Goal: Transaction & Acquisition: Download file/media

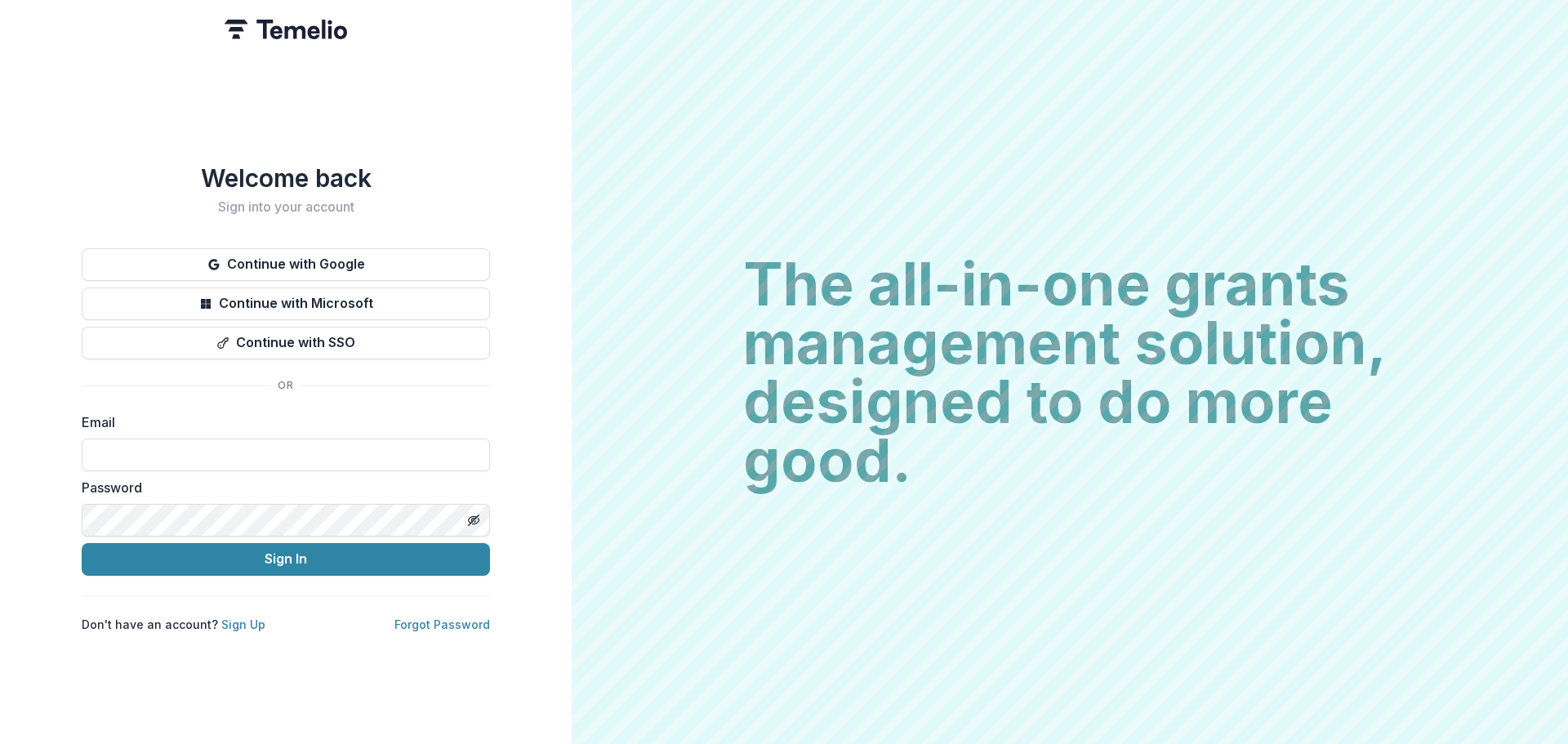
click at [186, 430] on div "Email" at bounding box center [286, 442] width 408 height 59
click at [196, 449] on input at bounding box center [286, 455] width 408 height 33
type input "**********"
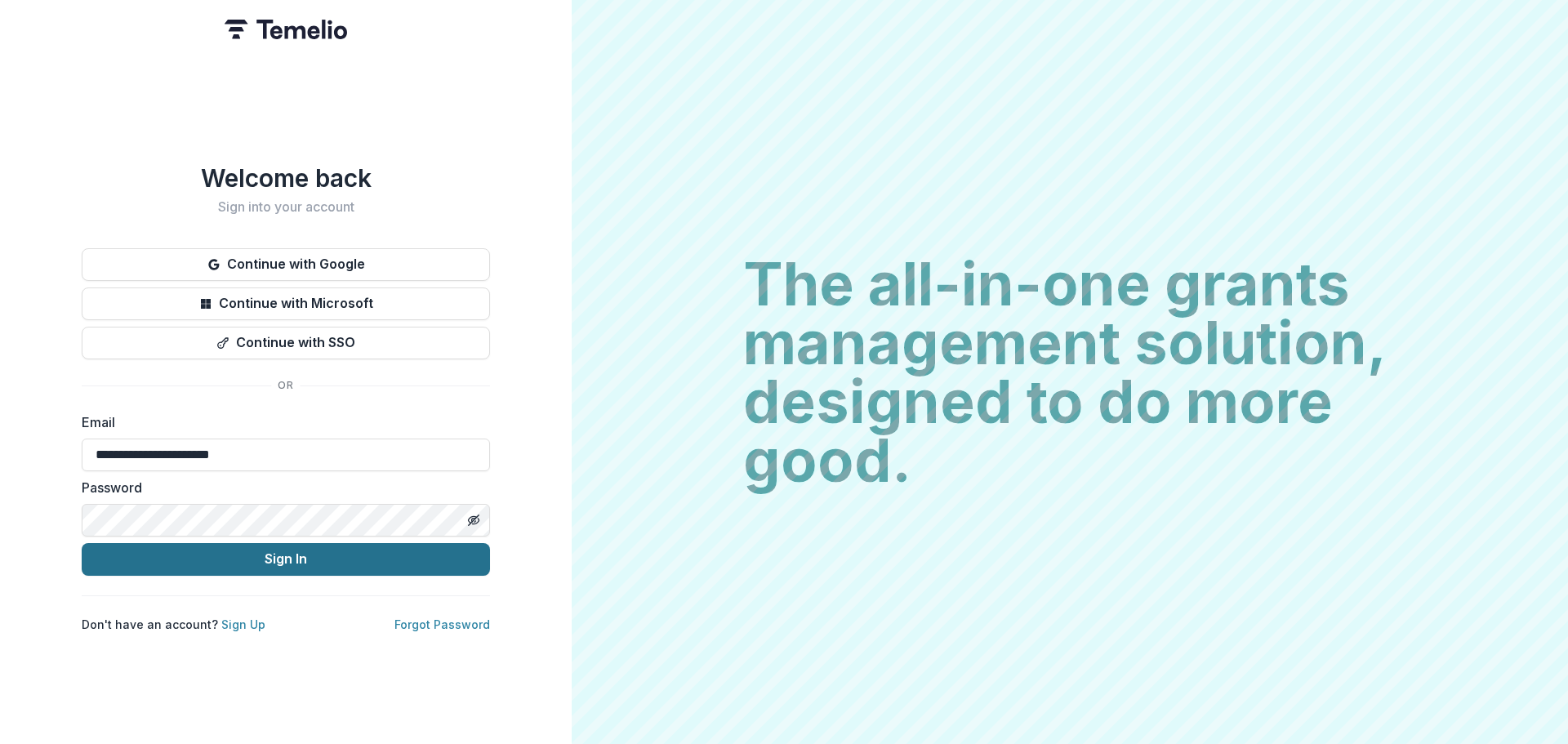
click at [214, 552] on button "Sign In" at bounding box center [286, 560] width 408 height 33
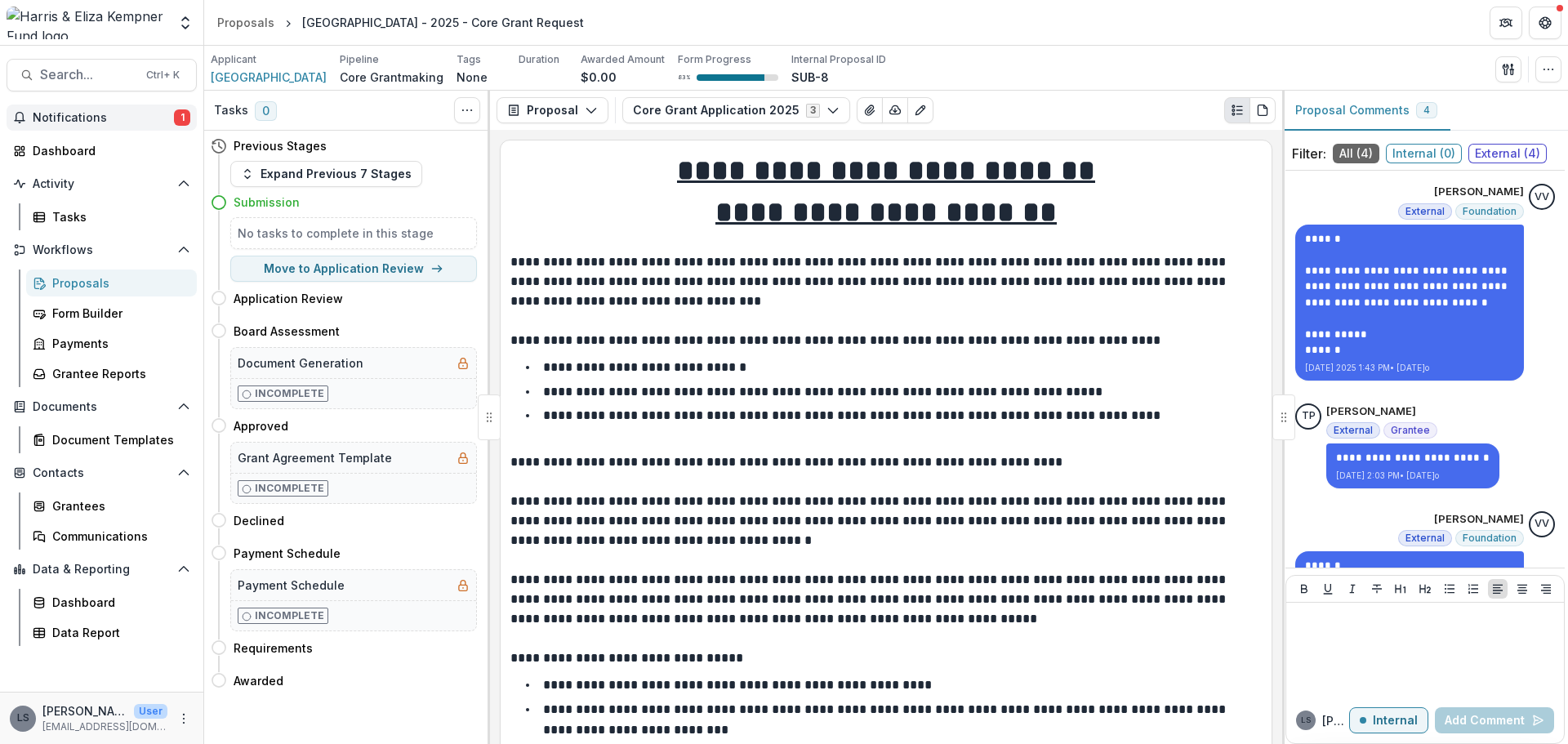
click at [89, 115] on span "Notifications" at bounding box center [103, 118] width 141 height 14
click at [741, 367] on li "**********" at bounding box center [895, 367] width 731 height 22
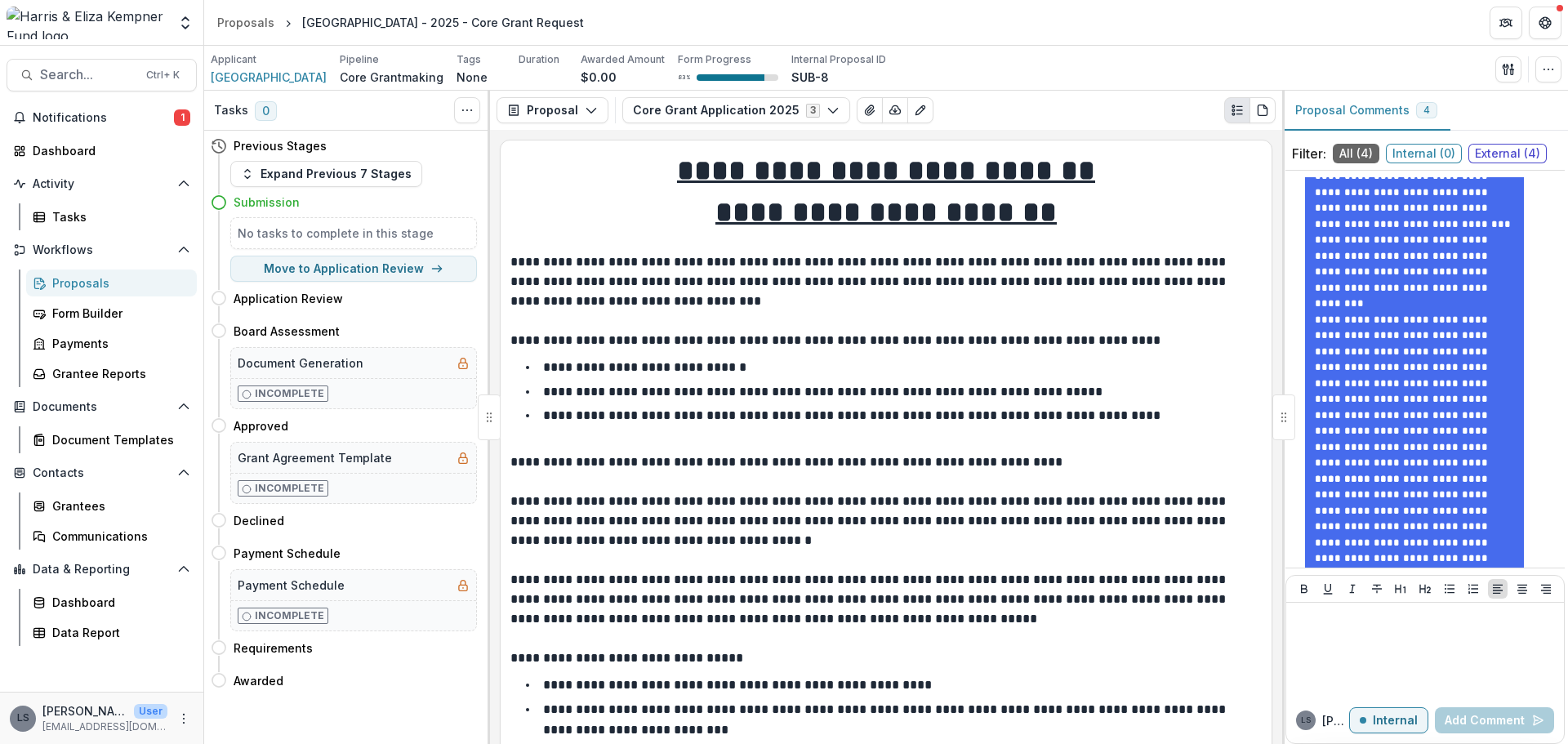
scroll to position [910, 0]
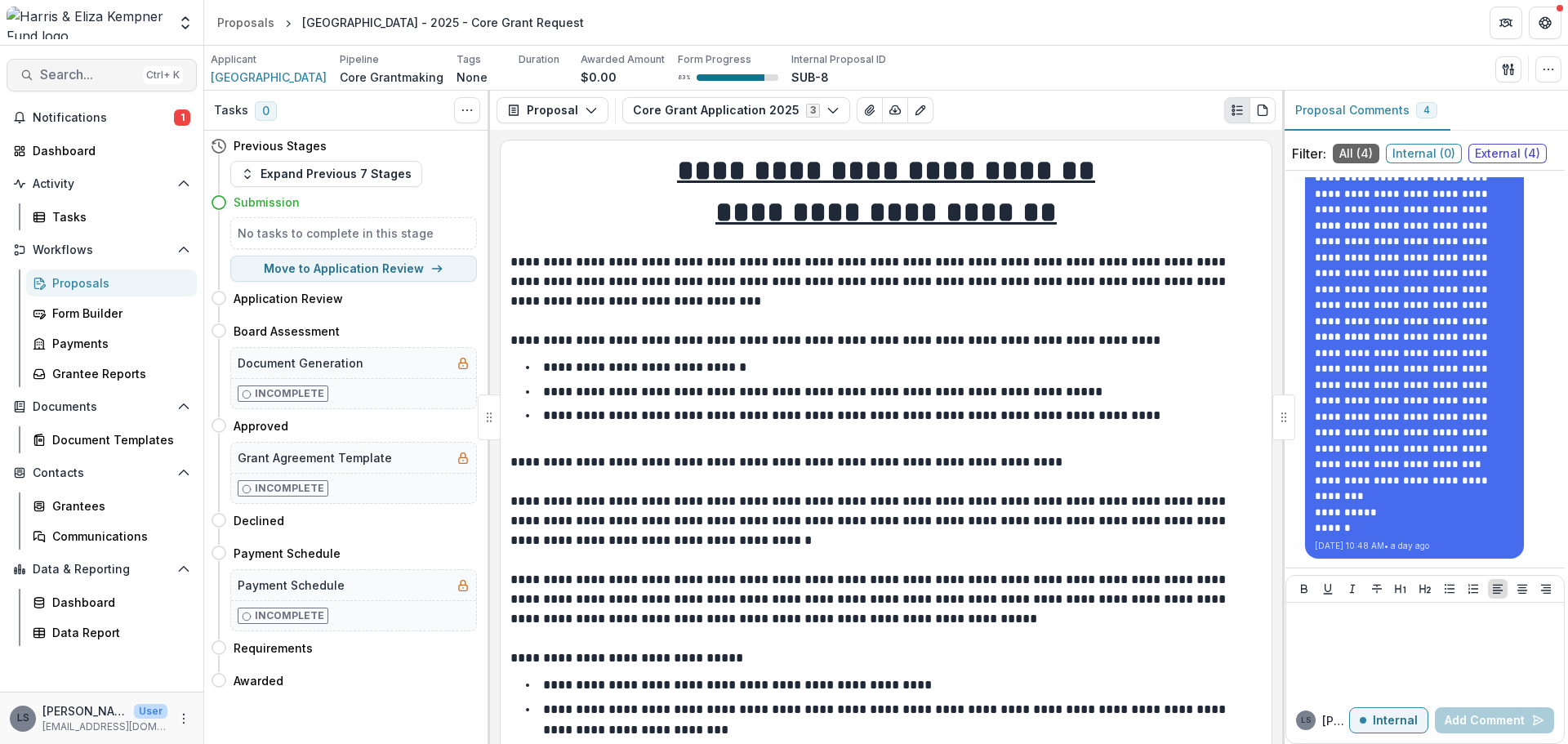
click at [86, 74] on span "Search..." at bounding box center [88, 75] width 96 height 16
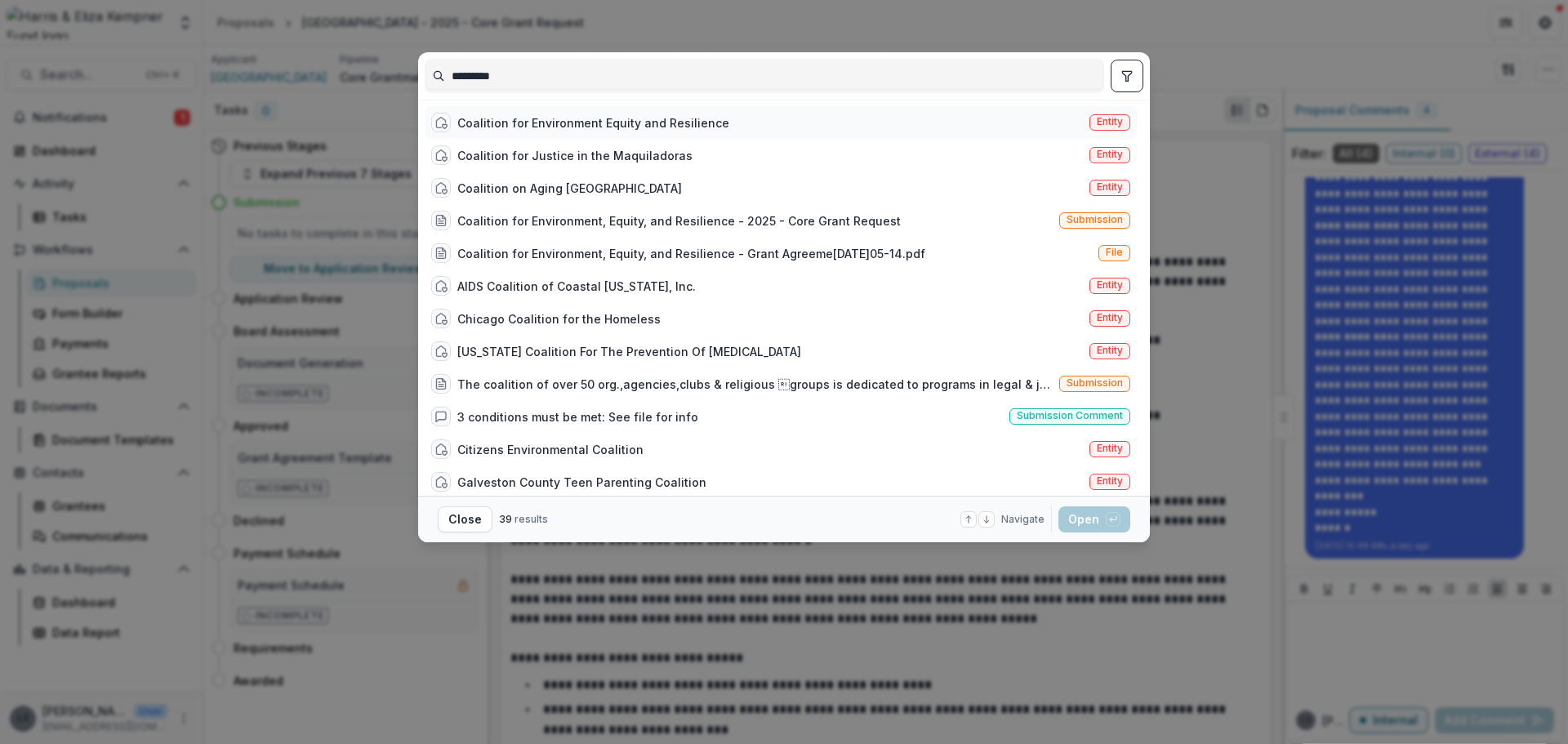
type input "*********"
click at [549, 118] on div "Coalition for Environment Equity and Resilience" at bounding box center [594, 123] width 272 height 17
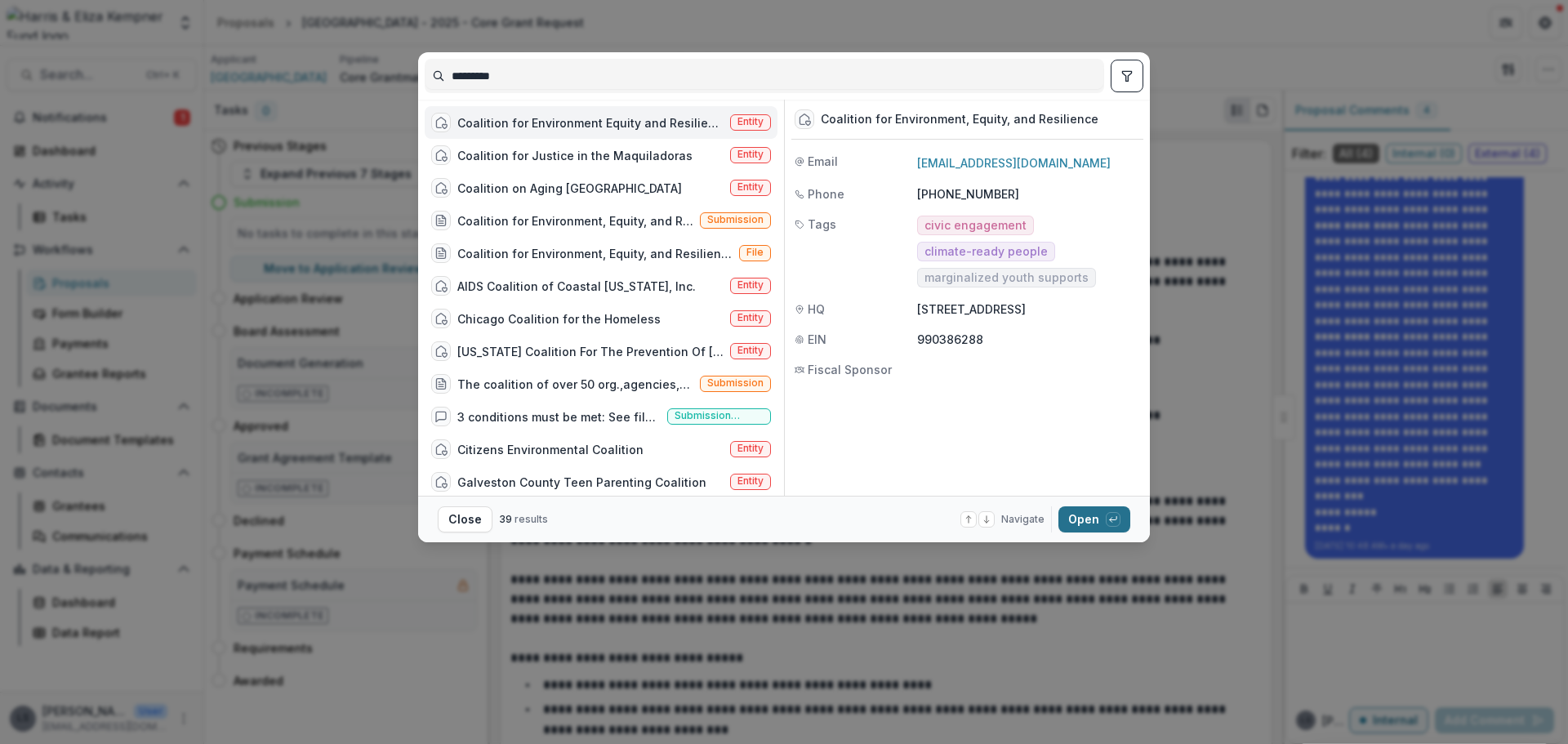
click at [1079, 518] on button "Open with enter key" at bounding box center [1093, 520] width 72 height 26
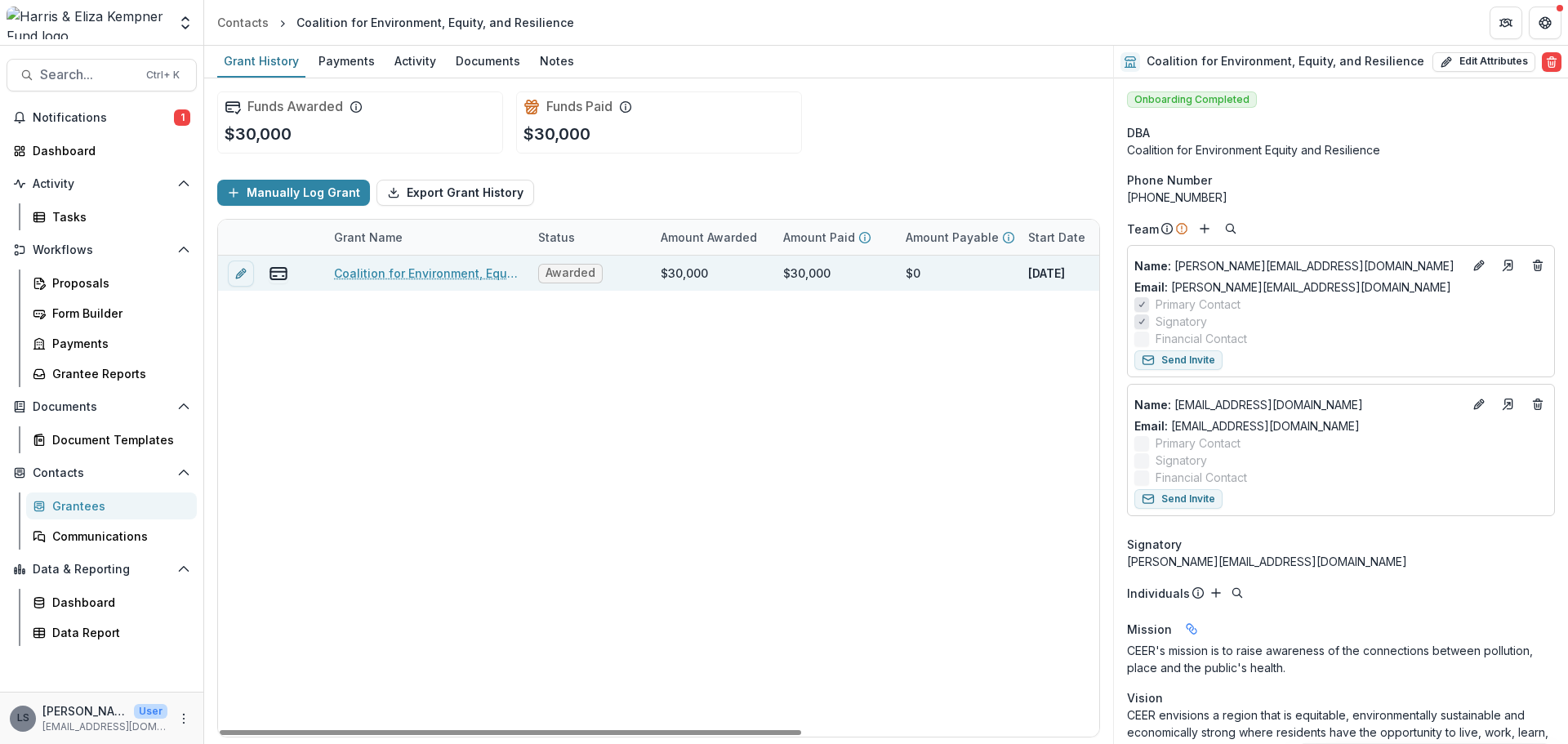
click at [404, 272] on link "Coalition for Environment, Equity, and Resilience - 2025 - Core Grant Request" at bounding box center [426, 273] width 184 height 17
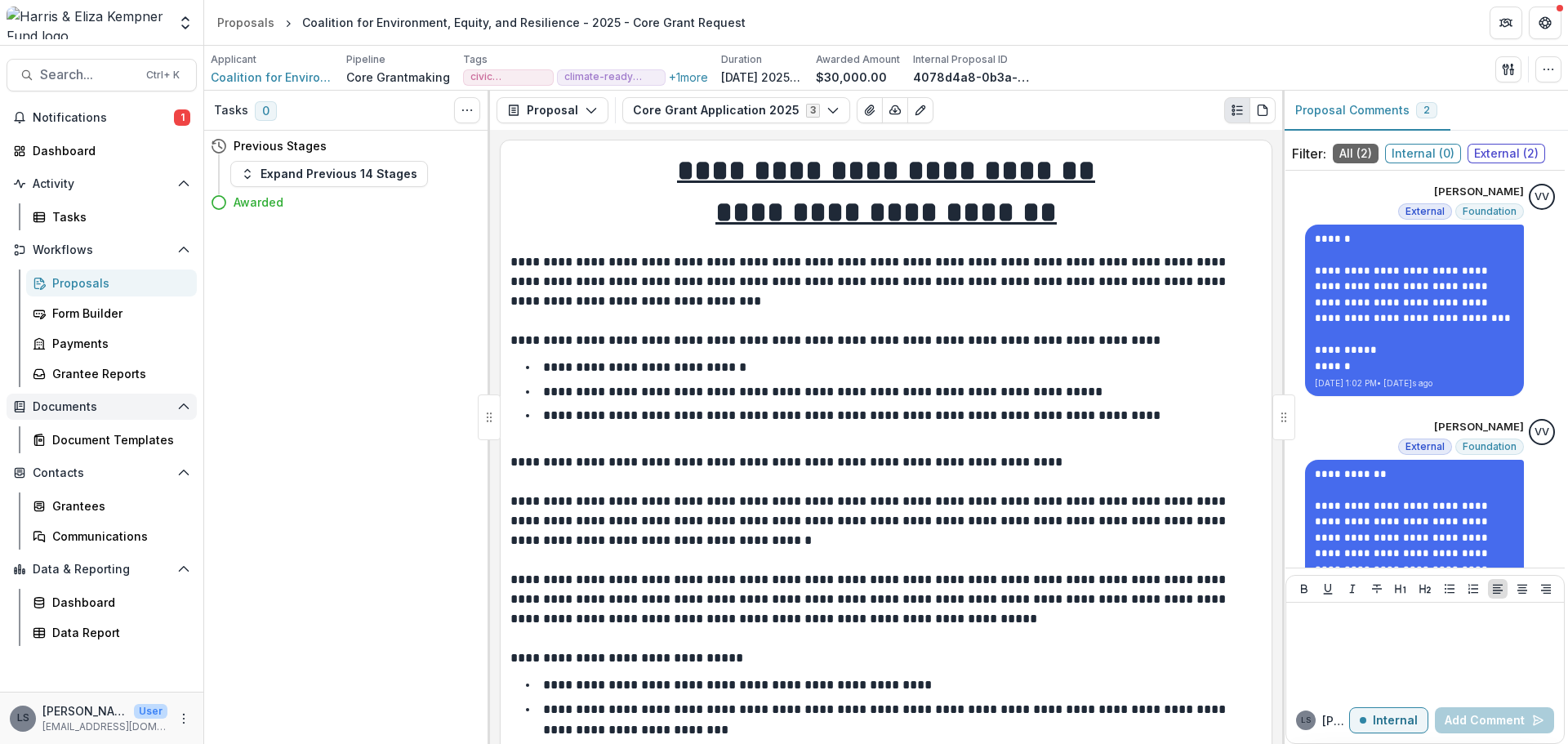
click at [68, 403] on span "Documents" at bounding box center [102, 407] width 138 height 14
click at [69, 432] on div "Document Templates" at bounding box center [118, 440] width 132 height 17
click at [826, 106] on icon "button" at bounding box center [832, 109] width 13 height 13
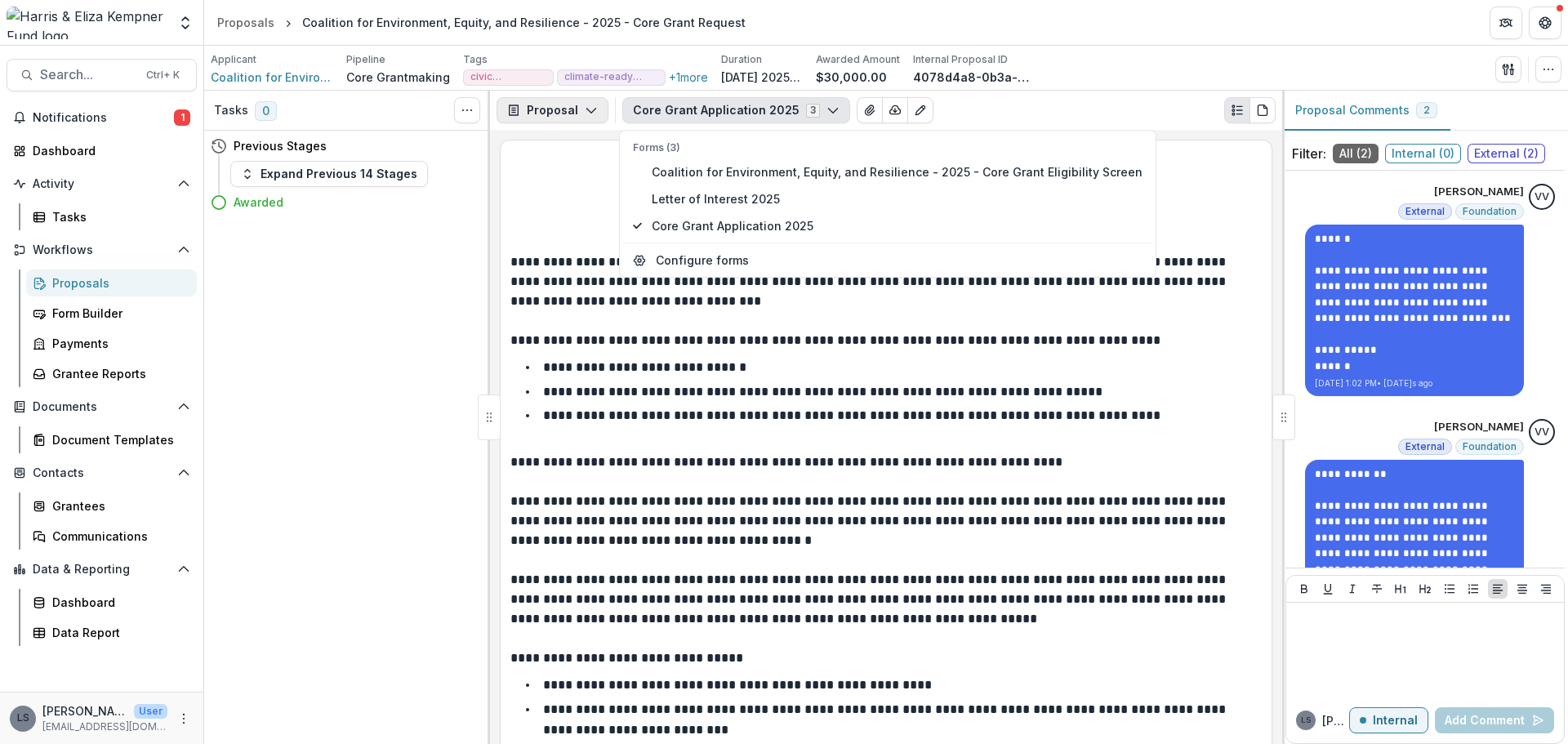
click at [577, 106] on button "Proposal" at bounding box center [552, 110] width 112 height 26
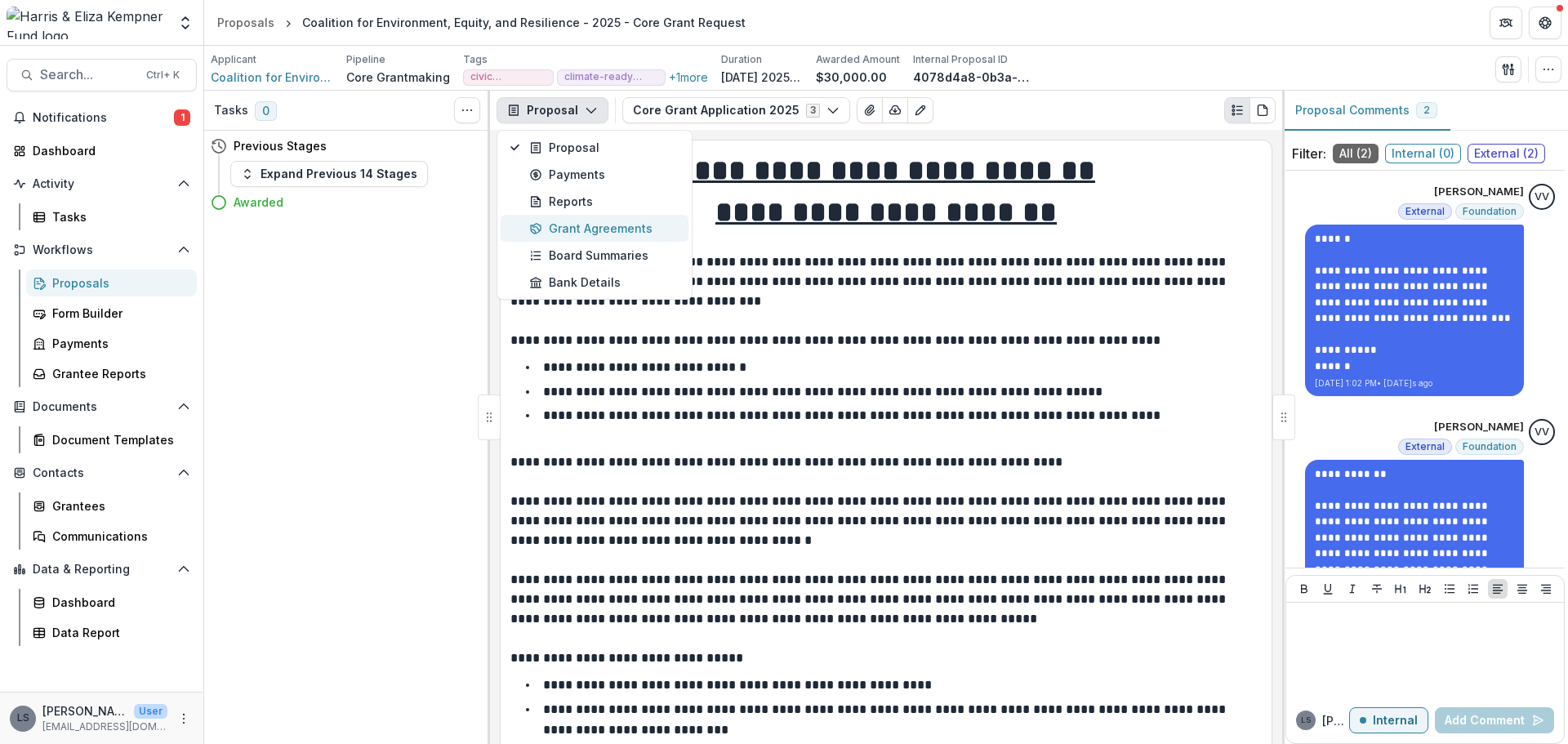
click at [586, 221] on div "Grant Agreements" at bounding box center [603, 228] width 149 height 17
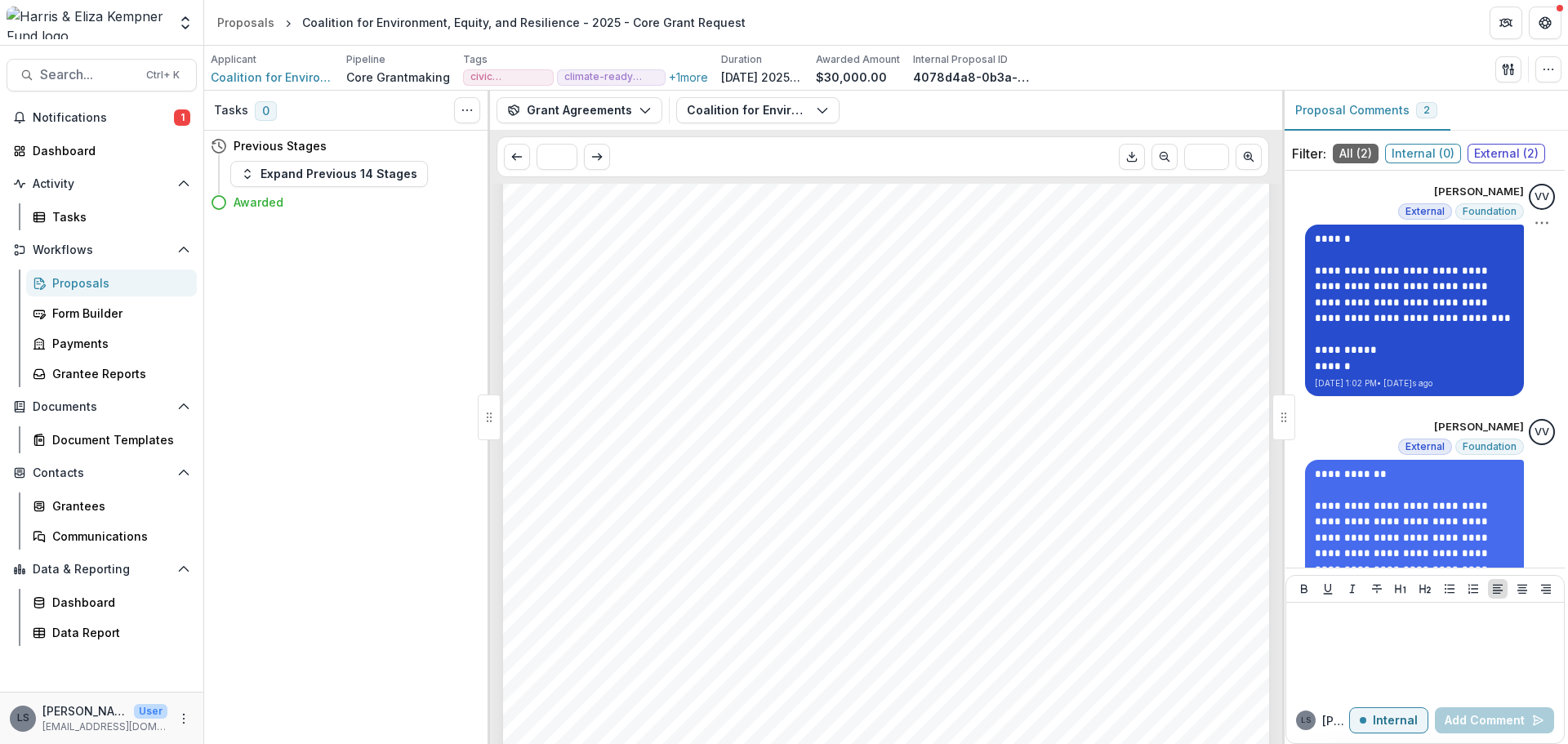
scroll to position [245, 0]
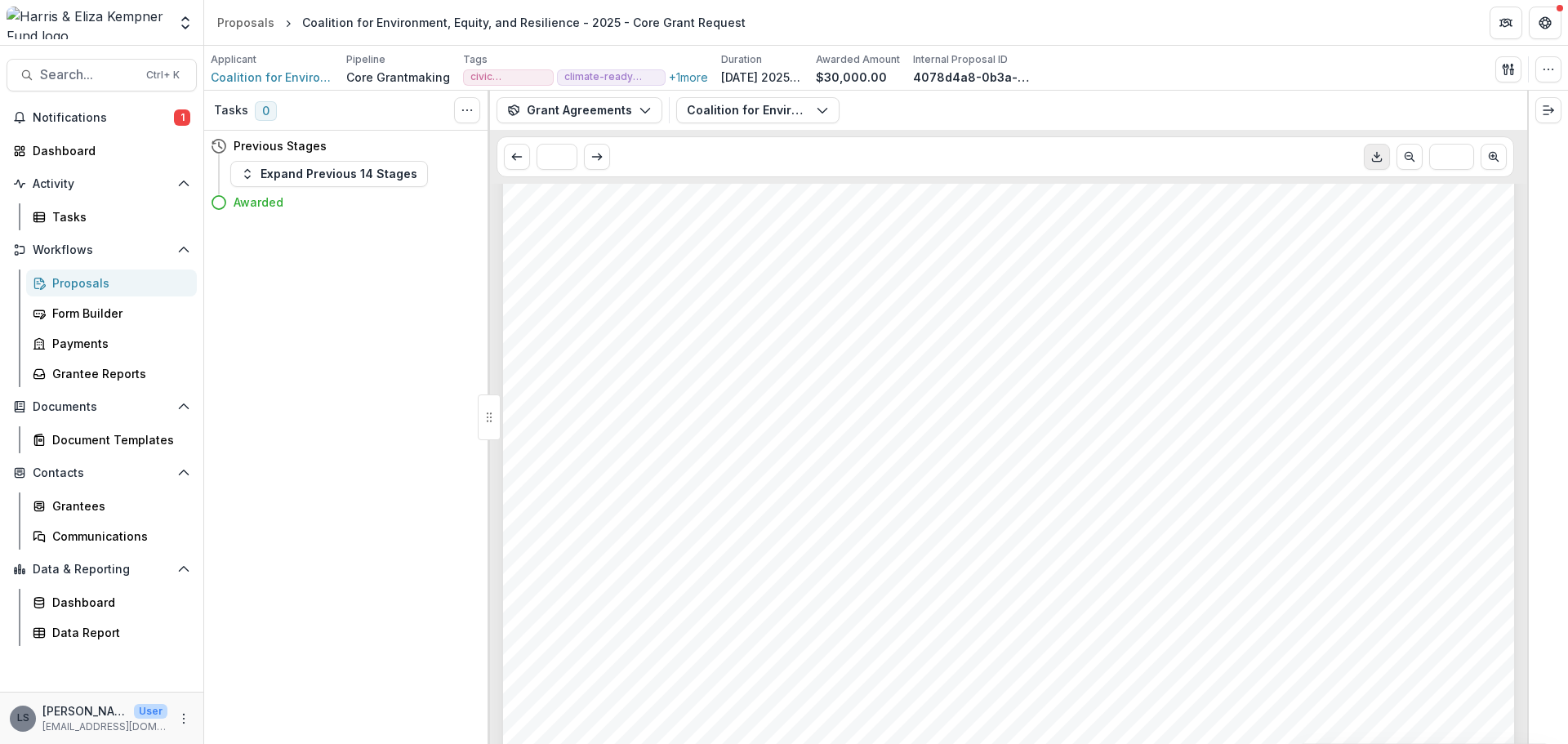
click at [1376, 161] on icon "Download PDF" at bounding box center [1376, 156] width 13 height 13
